Goal: Task Accomplishment & Management: Complete application form

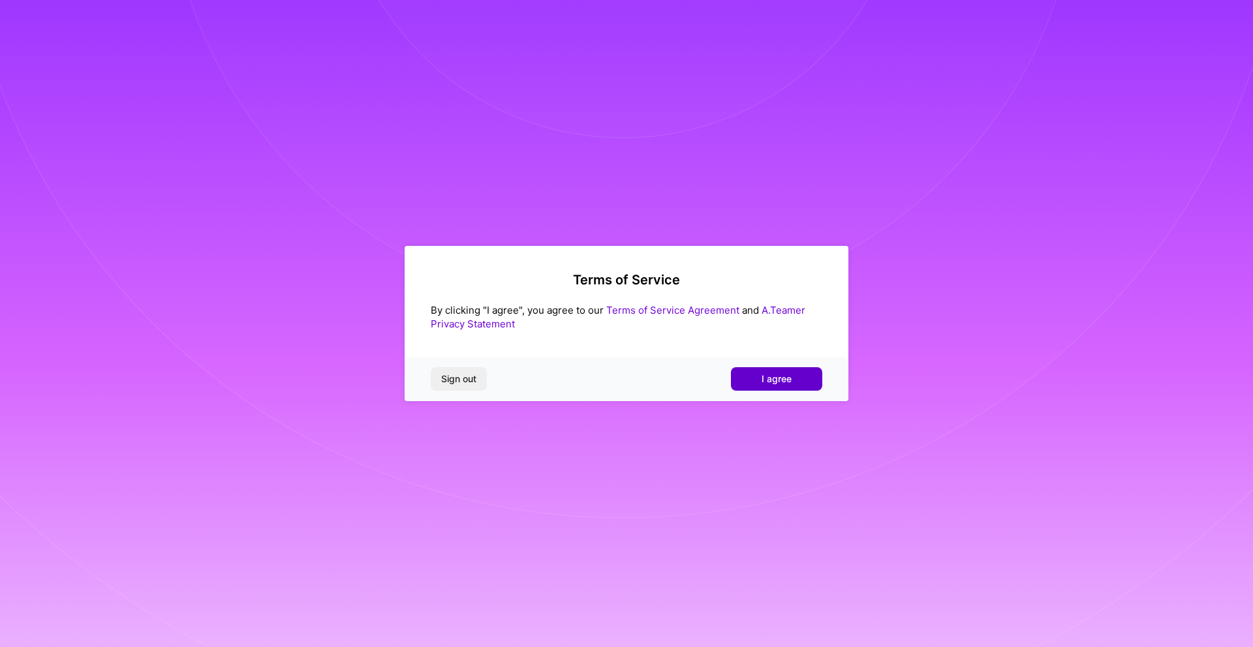
click at [769, 373] on span "I agree" at bounding box center [776, 379] width 30 height 13
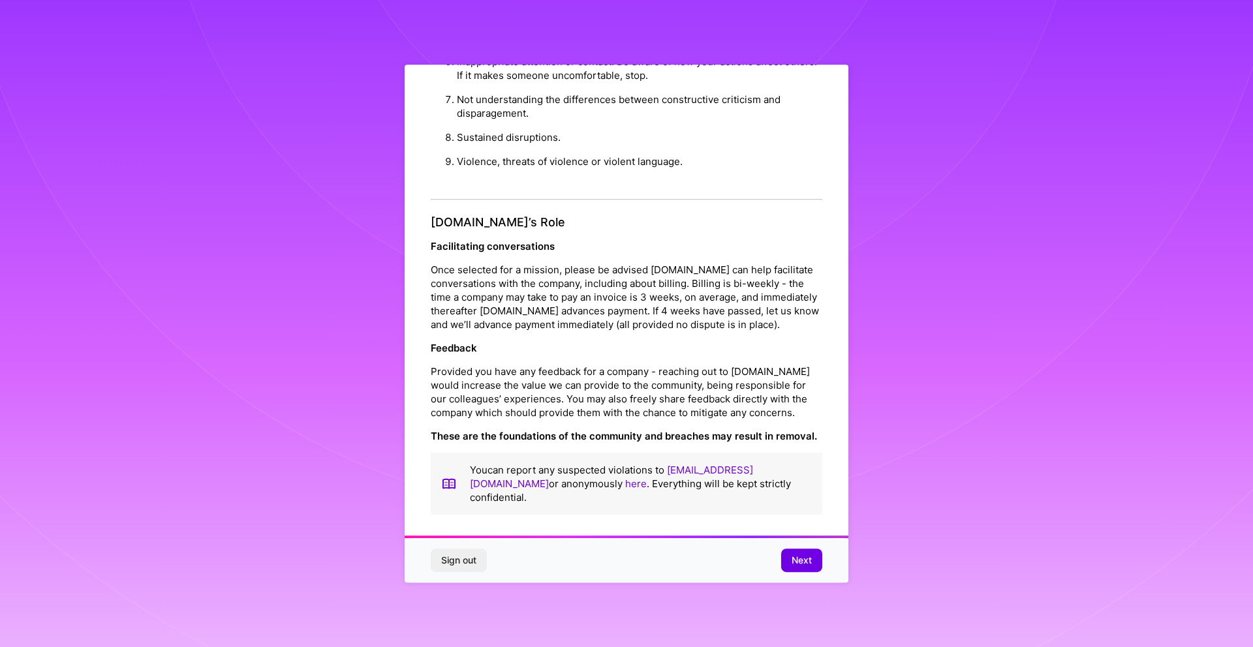
scroll to position [12, 0]
click at [800, 563] on span "Next" at bounding box center [801, 560] width 20 height 13
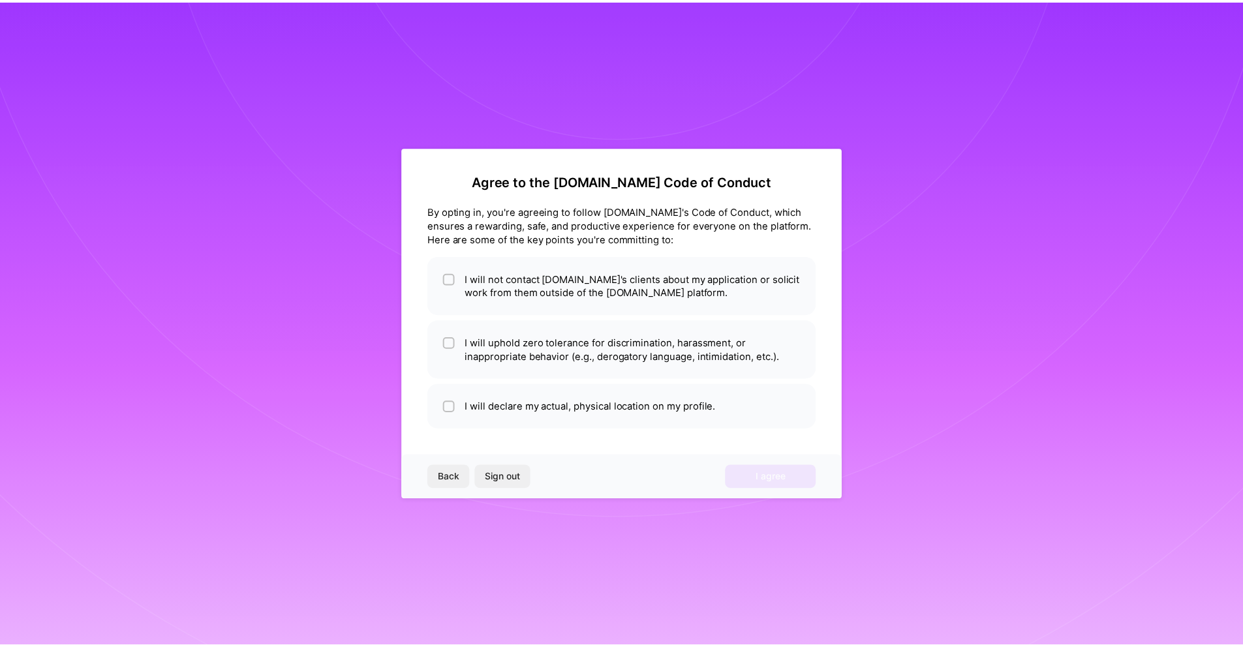
scroll to position [0, 0]
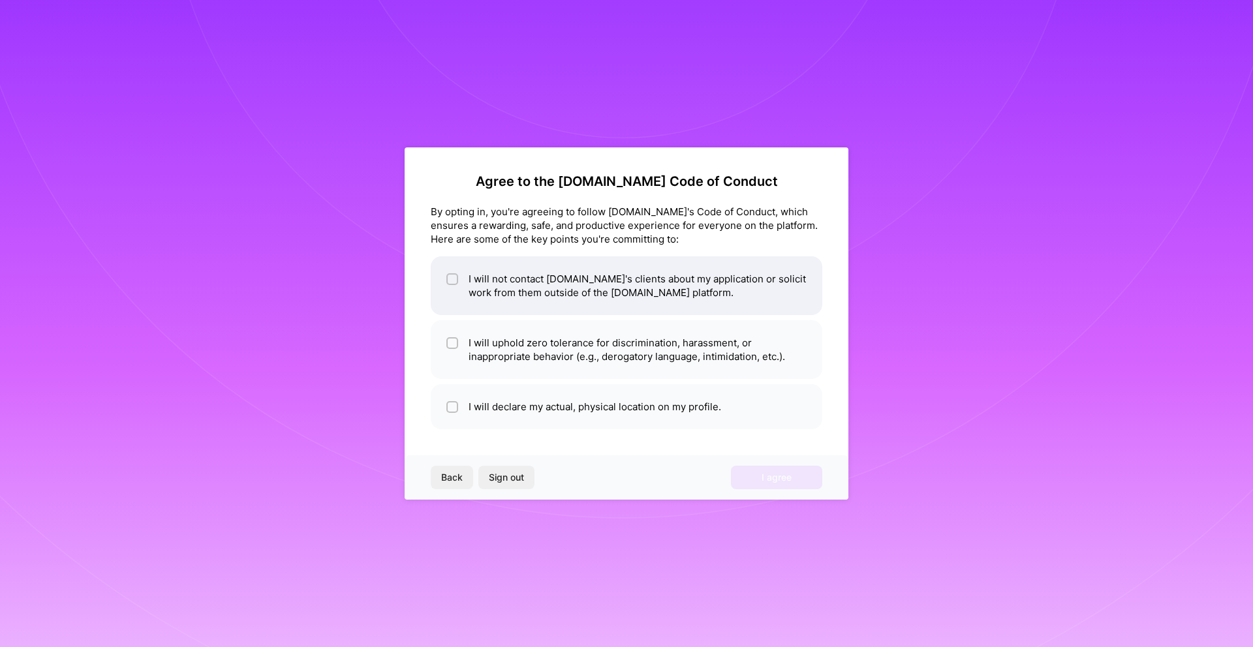
drag, startPoint x: 448, startPoint y: 279, endPoint x: 463, endPoint y: 290, distance: 18.1
click at [449, 279] on input "checkbox" at bounding box center [453, 279] width 9 height 9
checkbox input "true"
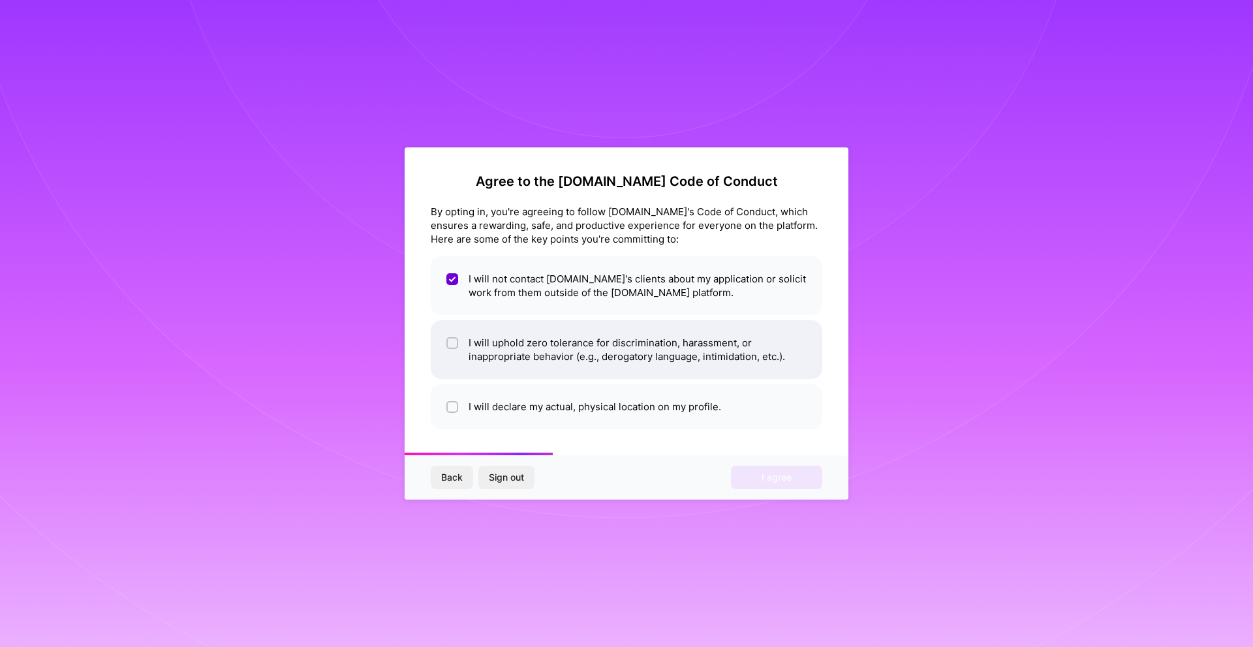
click at [456, 344] on input "checkbox" at bounding box center [453, 343] width 9 height 9
checkbox input "true"
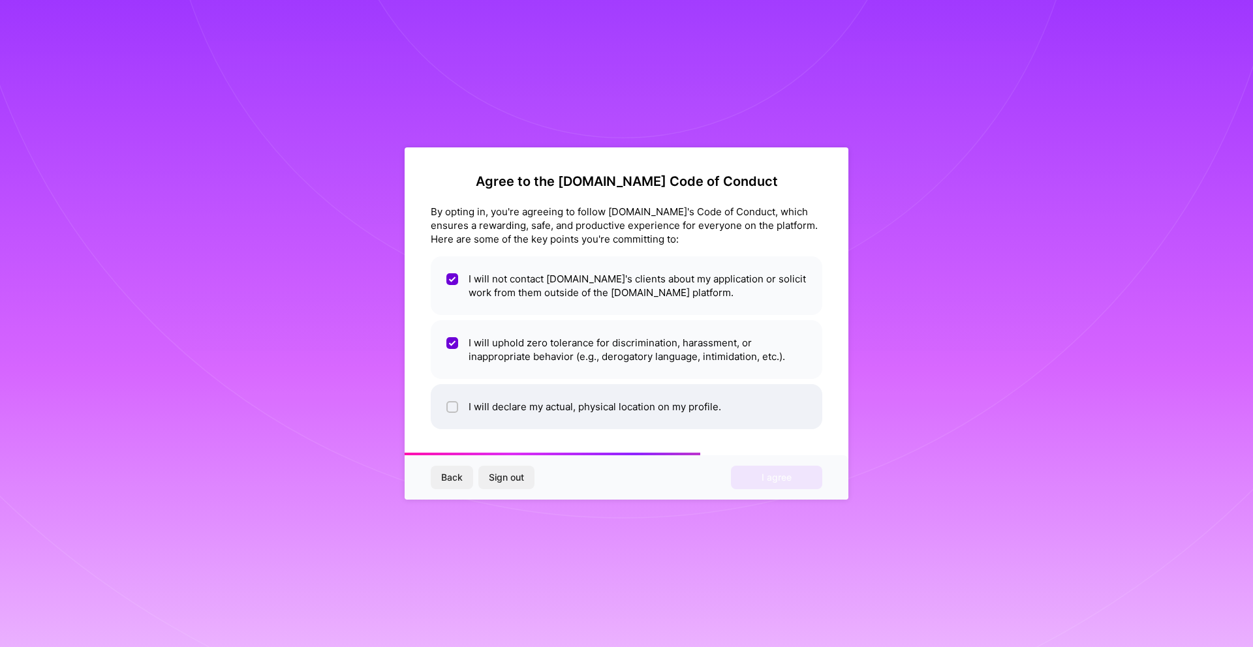
drag, startPoint x: 453, startPoint y: 410, endPoint x: 470, endPoint y: 414, distance: 17.6
click at [453, 410] on input "checkbox" at bounding box center [453, 407] width 9 height 9
checkbox input "true"
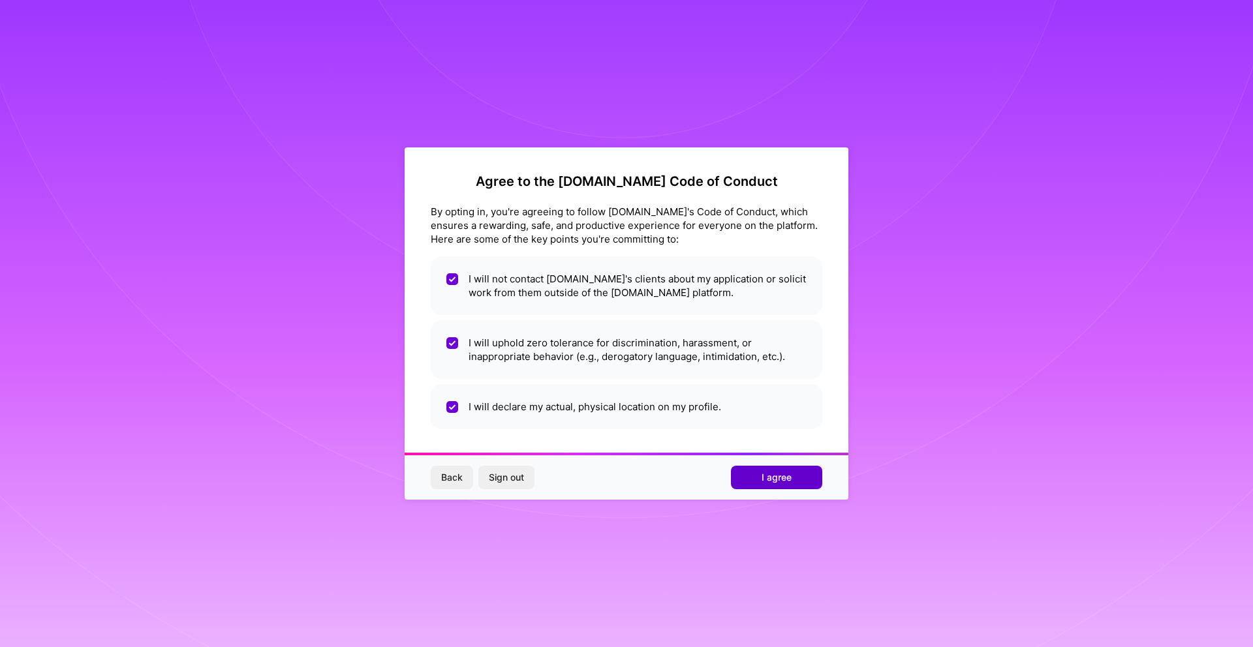
click at [765, 481] on span "I agree" at bounding box center [776, 477] width 30 height 13
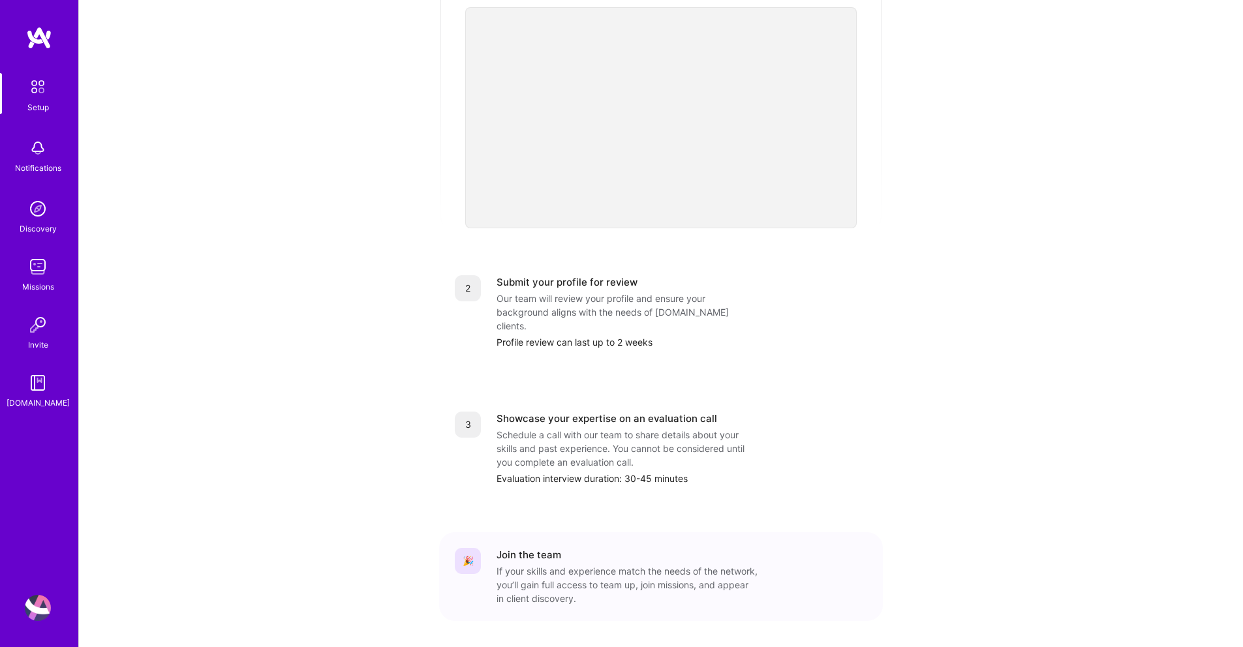
scroll to position [345, 0]
